Goal: Information Seeking & Learning: Learn about a topic

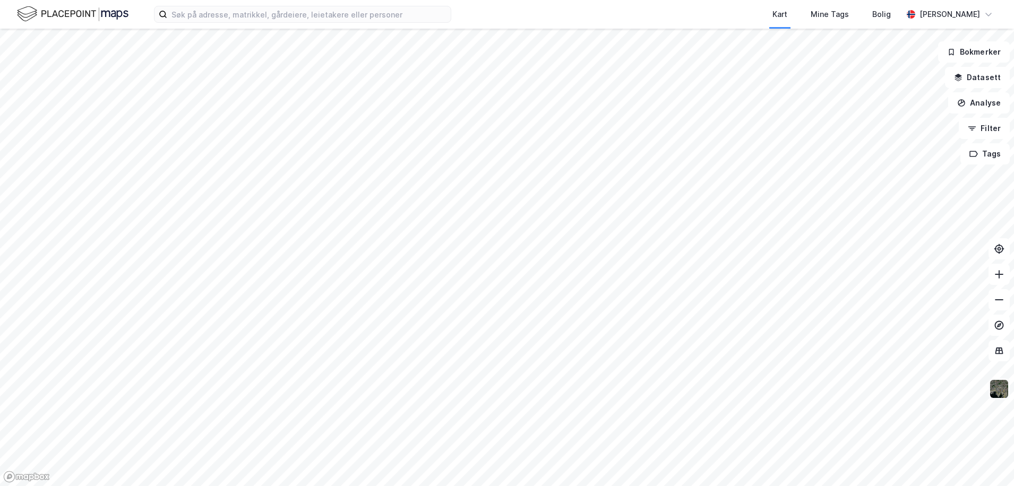
click at [998, 394] on img at bounding box center [999, 389] width 20 height 20
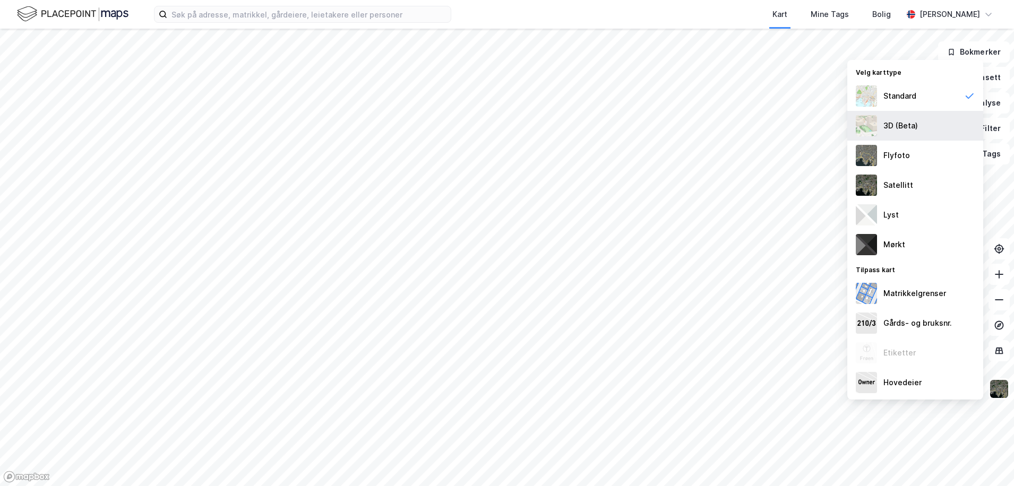
click at [913, 127] on div "3D (Beta)" at bounding box center [900, 125] width 35 height 13
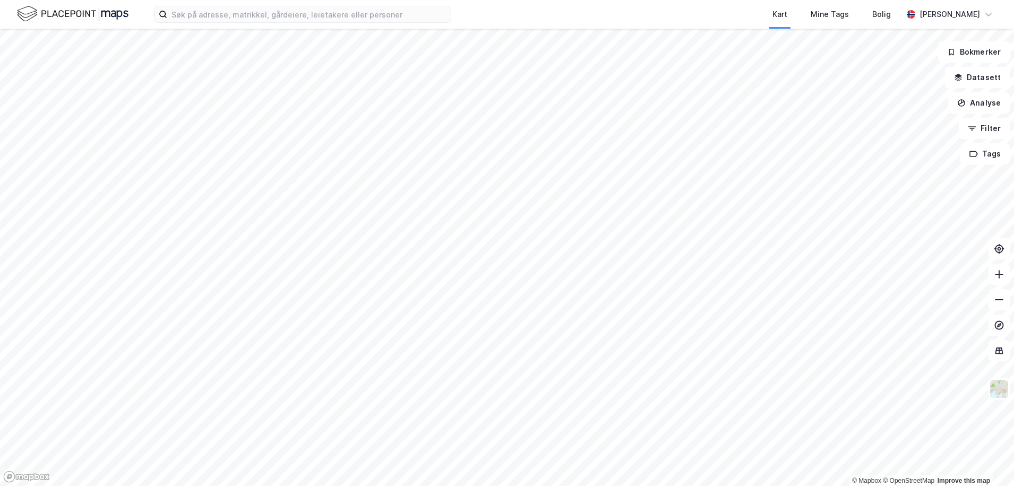
click at [204, 24] on div "Kart Mine Tags Bolig [PERSON_NAME]" at bounding box center [507, 14] width 1014 height 29
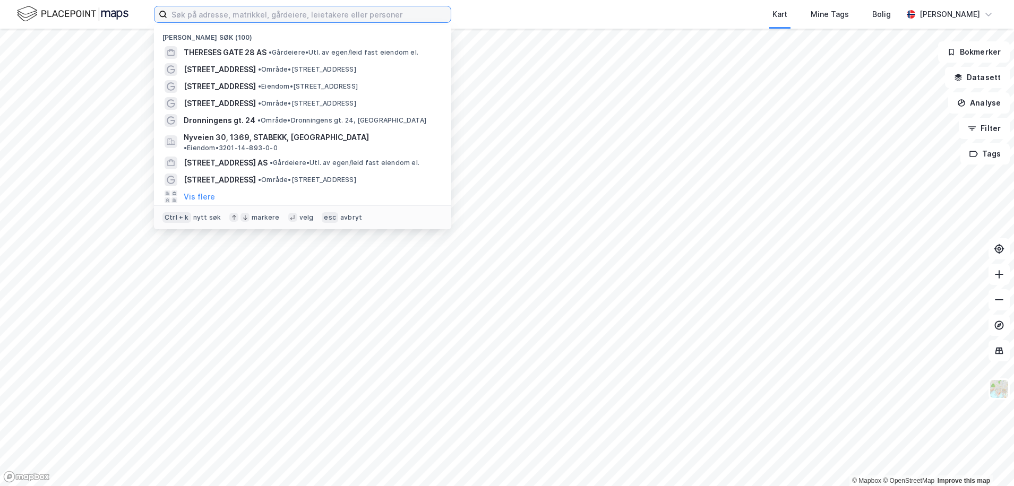
click at [205, 19] on input at bounding box center [308, 14] width 283 height 16
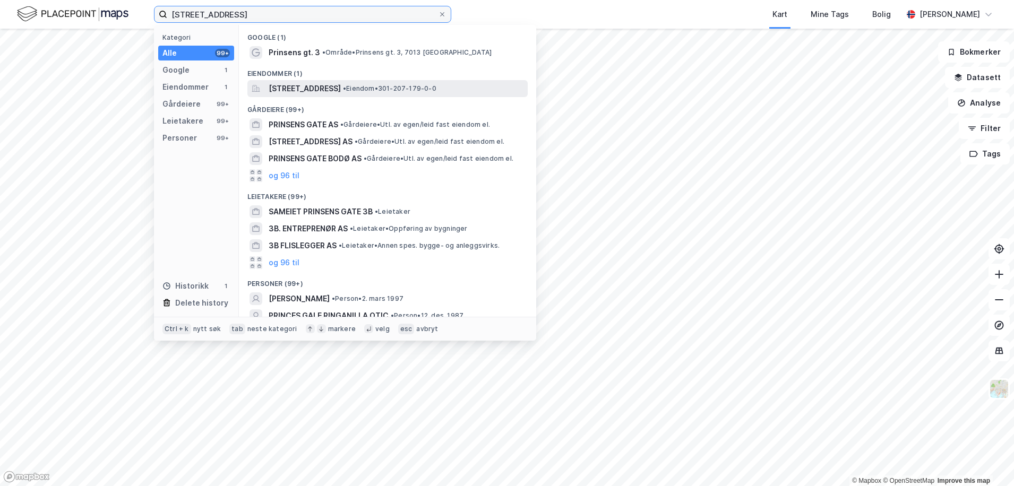
type input "[STREET_ADDRESS]"
click at [314, 87] on span "[STREET_ADDRESS]" at bounding box center [305, 88] width 72 height 13
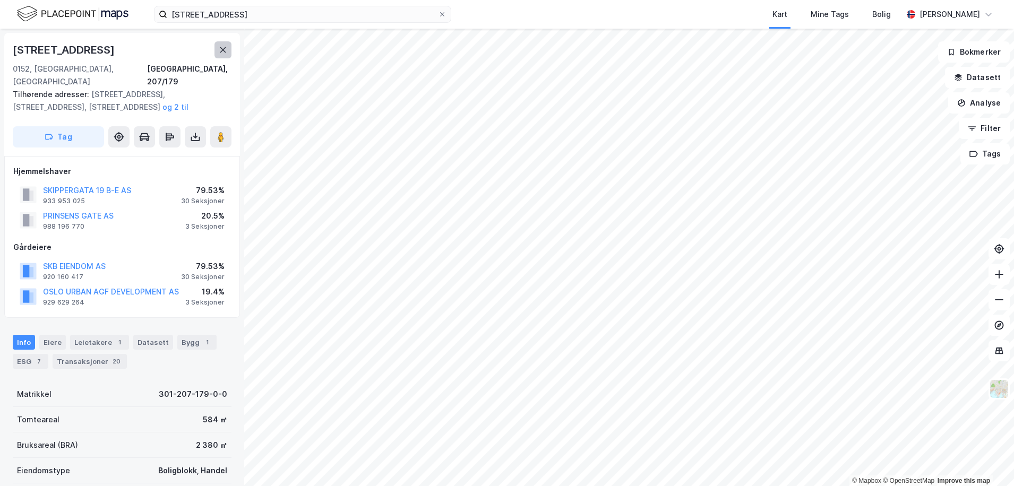
click at [220, 46] on icon at bounding box center [223, 50] width 8 height 8
